Goal: Information Seeking & Learning: Check status

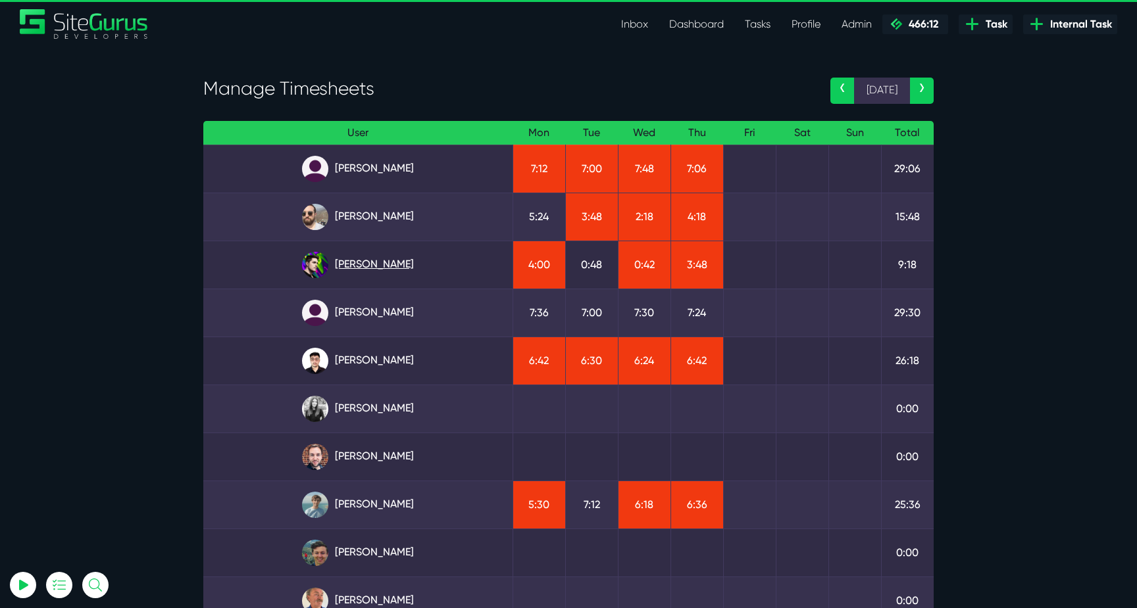
click at [401, 270] on link "Josh Carter" at bounding box center [358, 265] width 288 height 26
click at [353, 171] on link "Angel Dagondon" at bounding box center [358, 169] width 288 height 26
click at [397, 360] on link "Kevin Abelgas" at bounding box center [358, 361] width 288 height 26
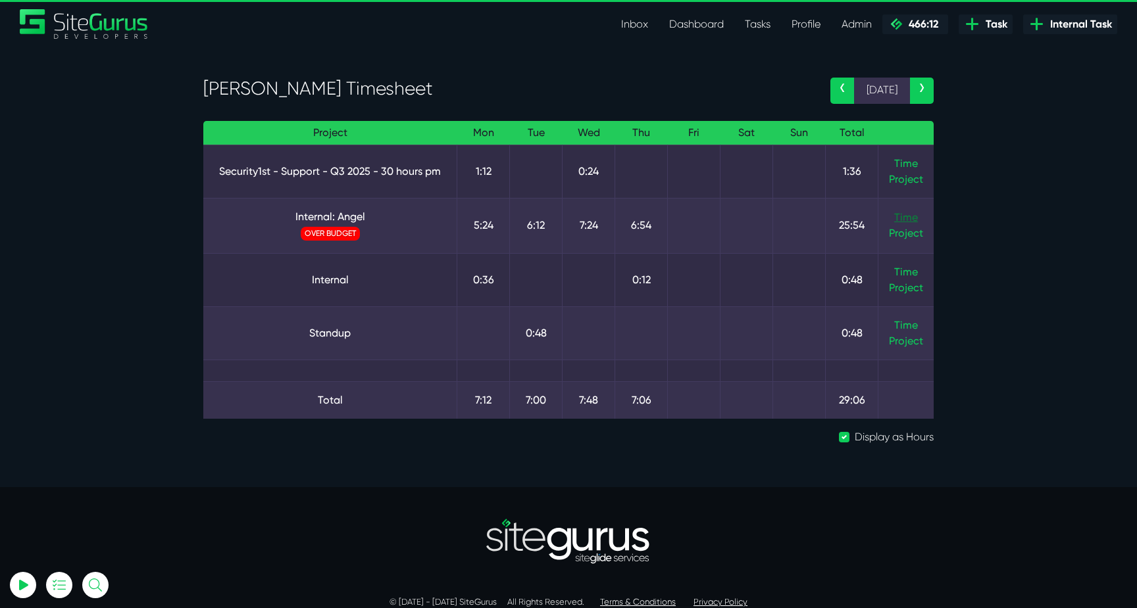
click at [907, 220] on link "Time" at bounding box center [906, 217] width 24 height 12
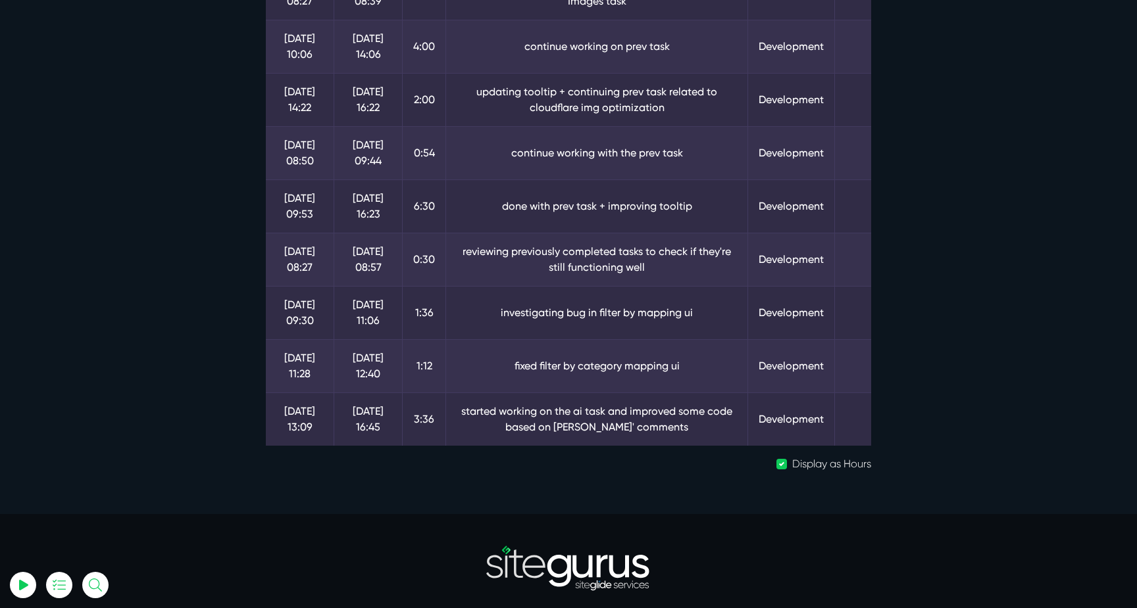
scroll to position [440, 0]
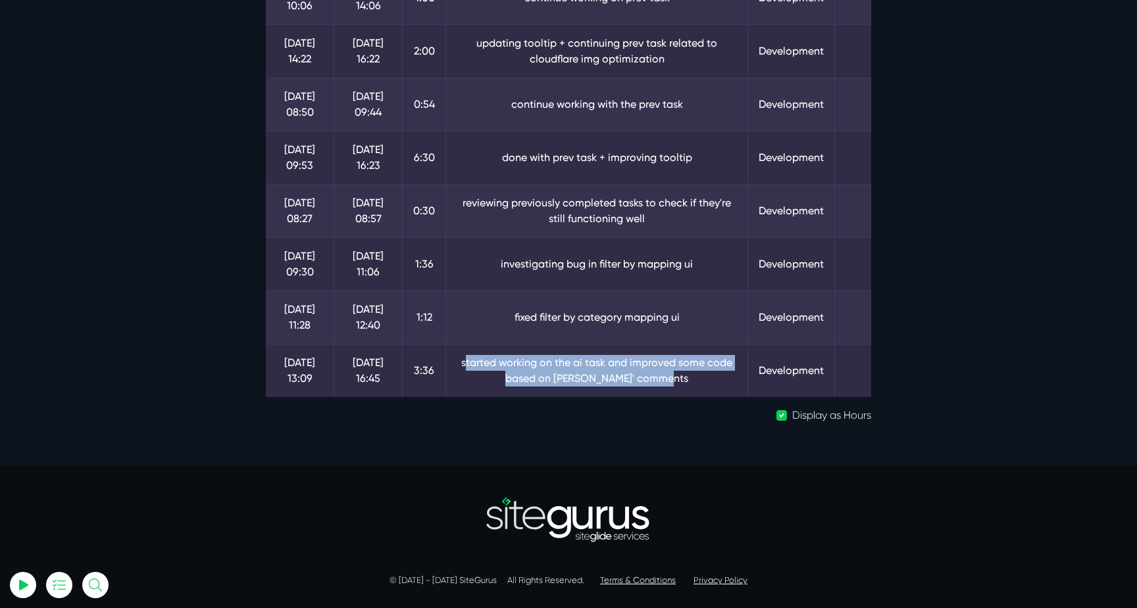
drag, startPoint x: 517, startPoint y: 362, endPoint x: 700, endPoint y: 380, distance: 183.7
click at [700, 379] on td "started working on the ai task and improved some code based on matt jones' comm…" at bounding box center [597, 370] width 302 height 53
click at [700, 380] on td "started working on the ai task and improved some code based on matt jones' comm…" at bounding box center [597, 370] width 302 height 53
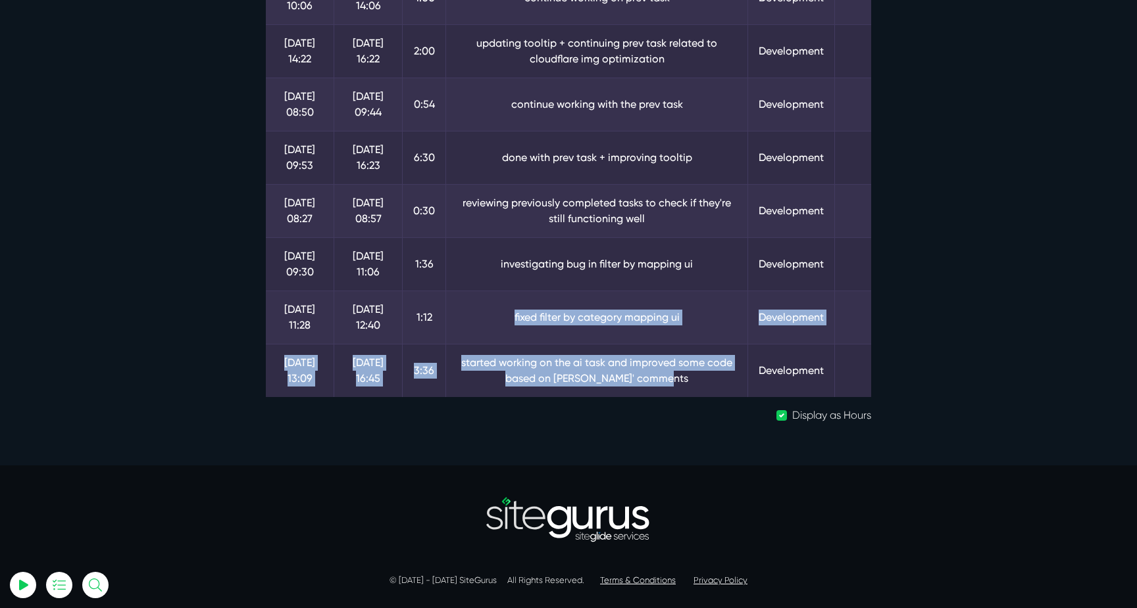
drag, startPoint x: 700, startPoint y: 380, endPoint x: 507, endPoint y: 312, distance: 204.5
click at [508, 312] on tbody "15 Sep 09:45 15 Sep 11:21 1:36 bug fixes from previous tasks Development 15 Sep…" at bounding box center [568, 51] width 605 height 693
click at [507, 312] on td "fixed filter by category mapping ui" at bounding box center [597, 317] width 302 height 53
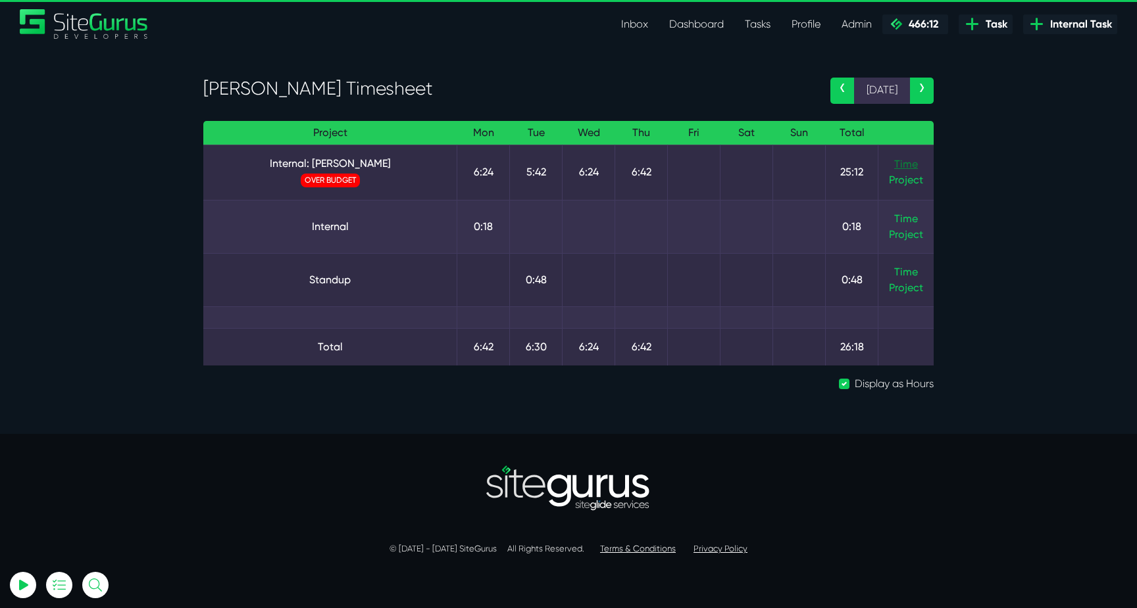
click at [910, 165] on link "Time" at bounding box center [906, 164] width 24 height 12
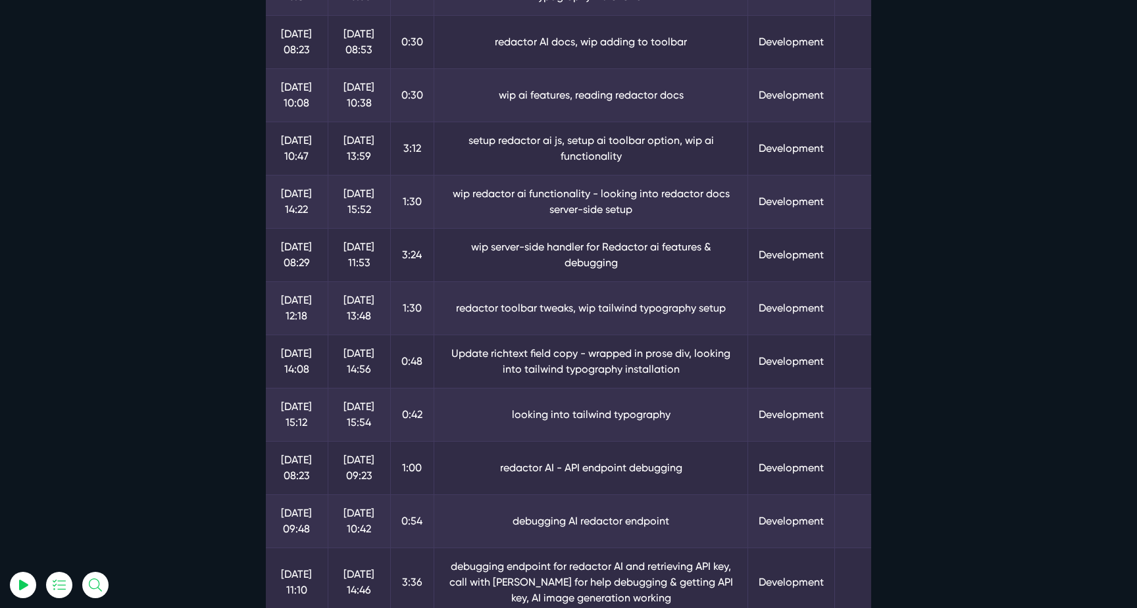
scroll to position [632, 0]
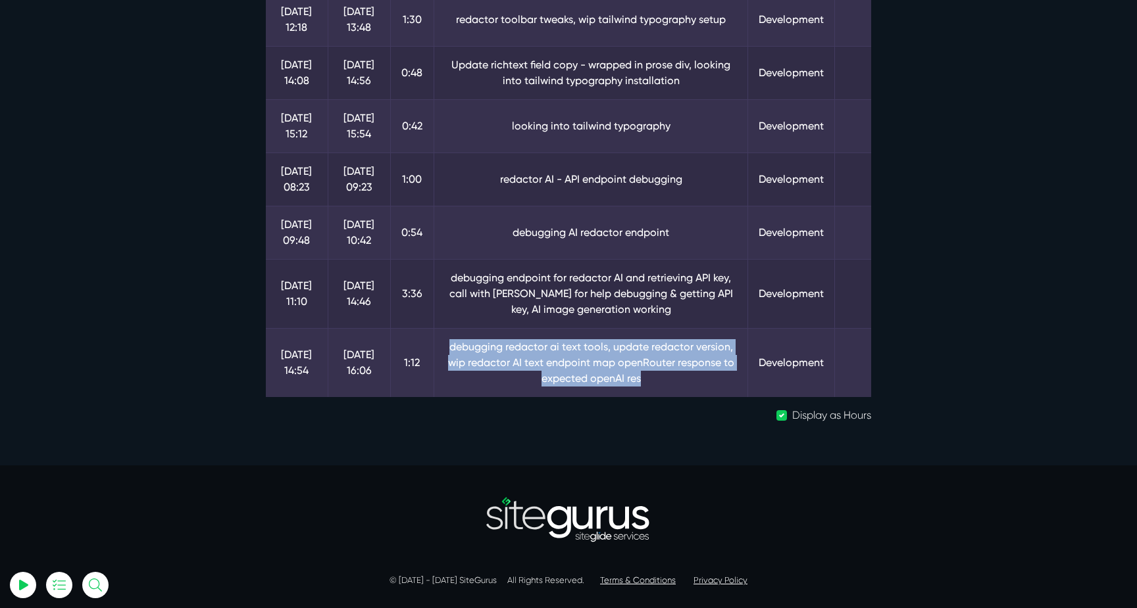
drag, startPoint x: 447, startPoint y: 335, endPoint x: 691, endPoint y: 374, distance: 246.4
click at [690, 373] on td "debugging redactor ai text tools, update redactor version, wip redactor AI text…" at bounding box center [591, 362] width 314 height 69
click at [691, 374] on td "debugging redactor ai text tools, update redactor version, wip redactor AI text…" at bounding box center [591, 362] width 314 height 69
drag, startPoint x: 454, startPoint y: 364, endPoint x: 664, endPoint y: 376, distance: 210.8
click at [664, 376] on td "debugging redactor ai text tools, update redactor version, wip redactor AI text…" at bounding box center [591, 362] width 314 height 69
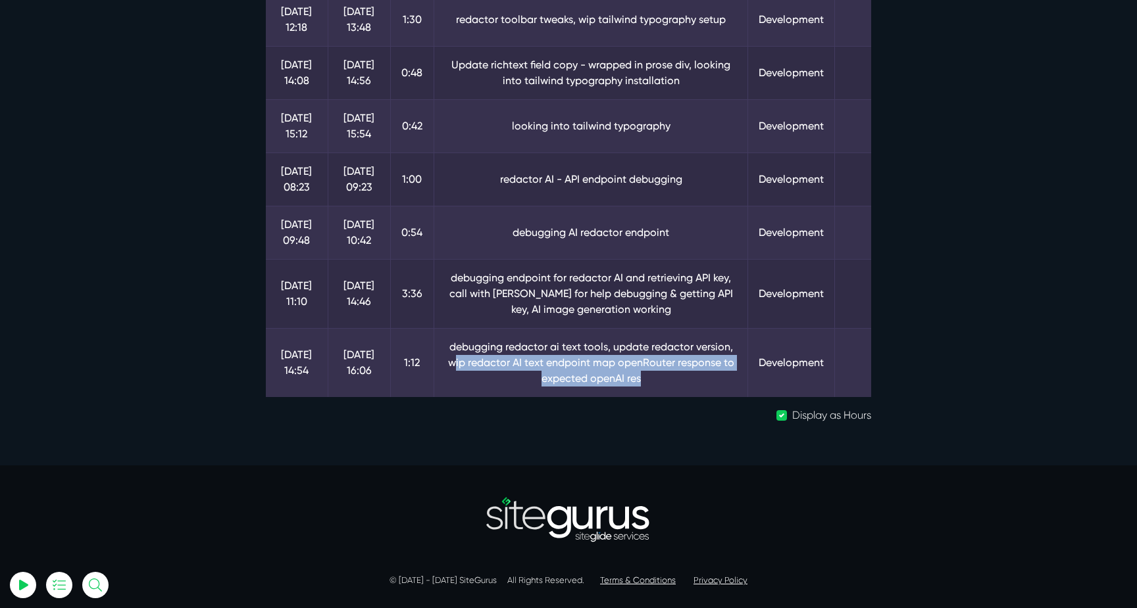
click at [664, 376] on td "debugging redactor ai text tools, update redactor version, wip redactor AI text…" at bounding box center [591, 362] width 314 height 69
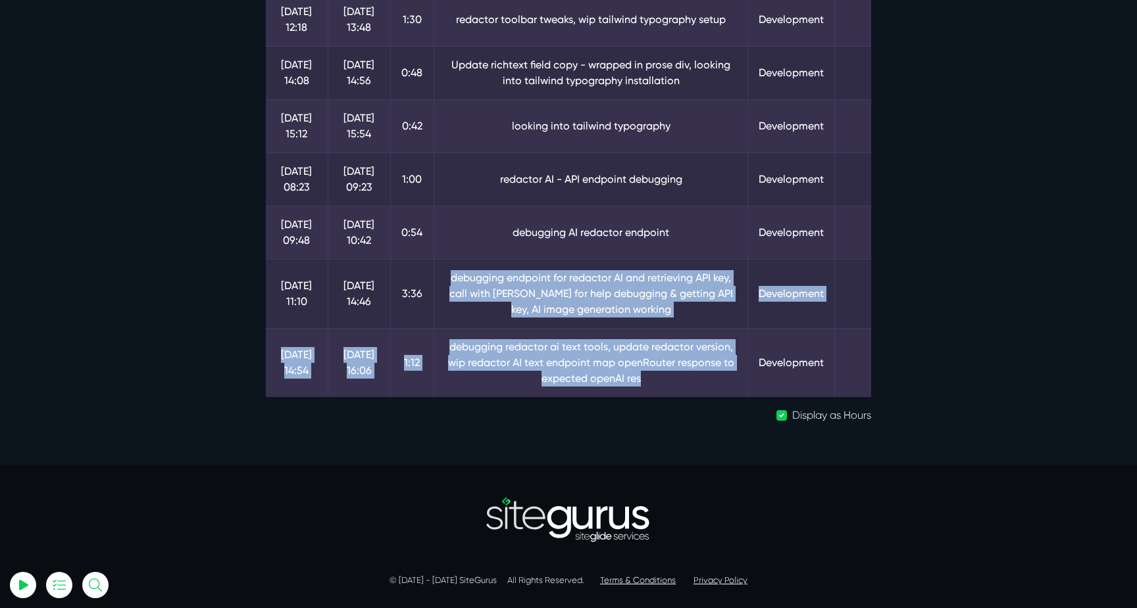
drag, startPoint x: 620, startPoint y: 357, endPoint x: 454, endPoint y: 259, distance: 192.6
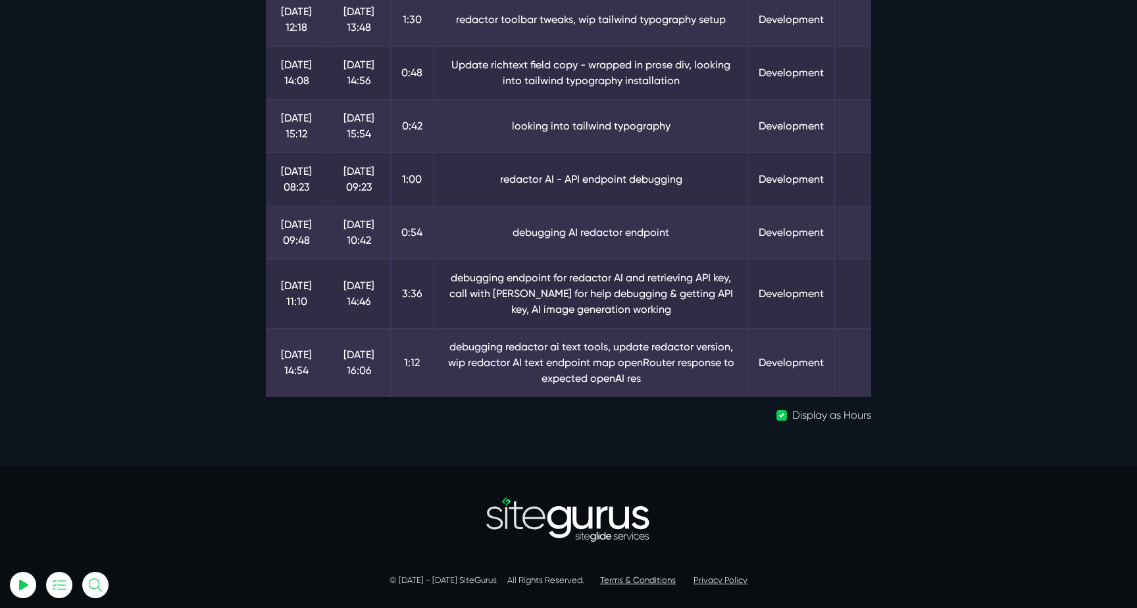
click at [487, 263] on td "debugging endpoint for redactor AI and retrieving API key, call with Matt for h…" at bounding box center [591, 293] width 314 height 69
